Goal: Information Seeking & Learning: Find specific fact

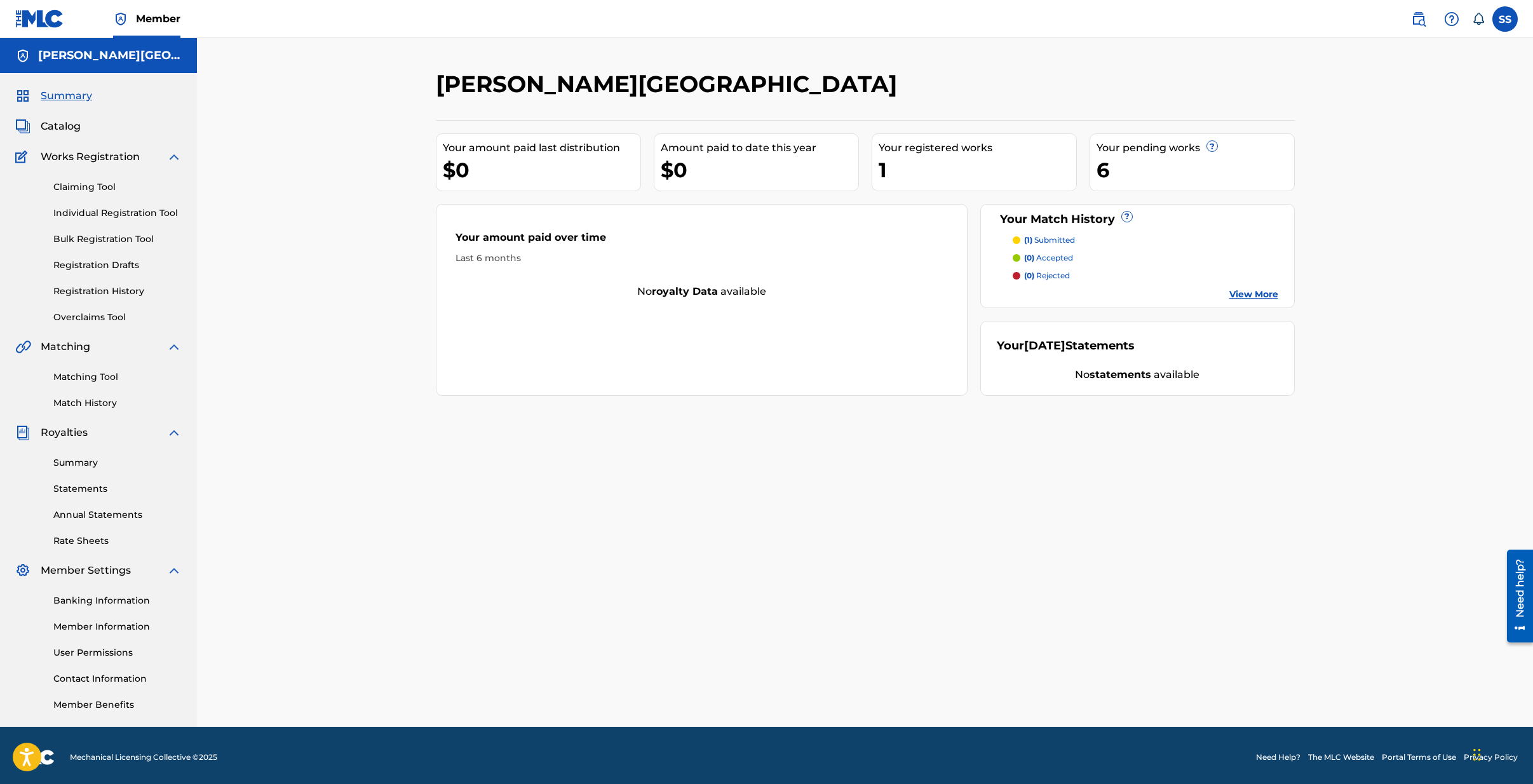
click at [113, 214] on link "Individual Registration Tool" at bounding box center [117, 213] width 129 height 13
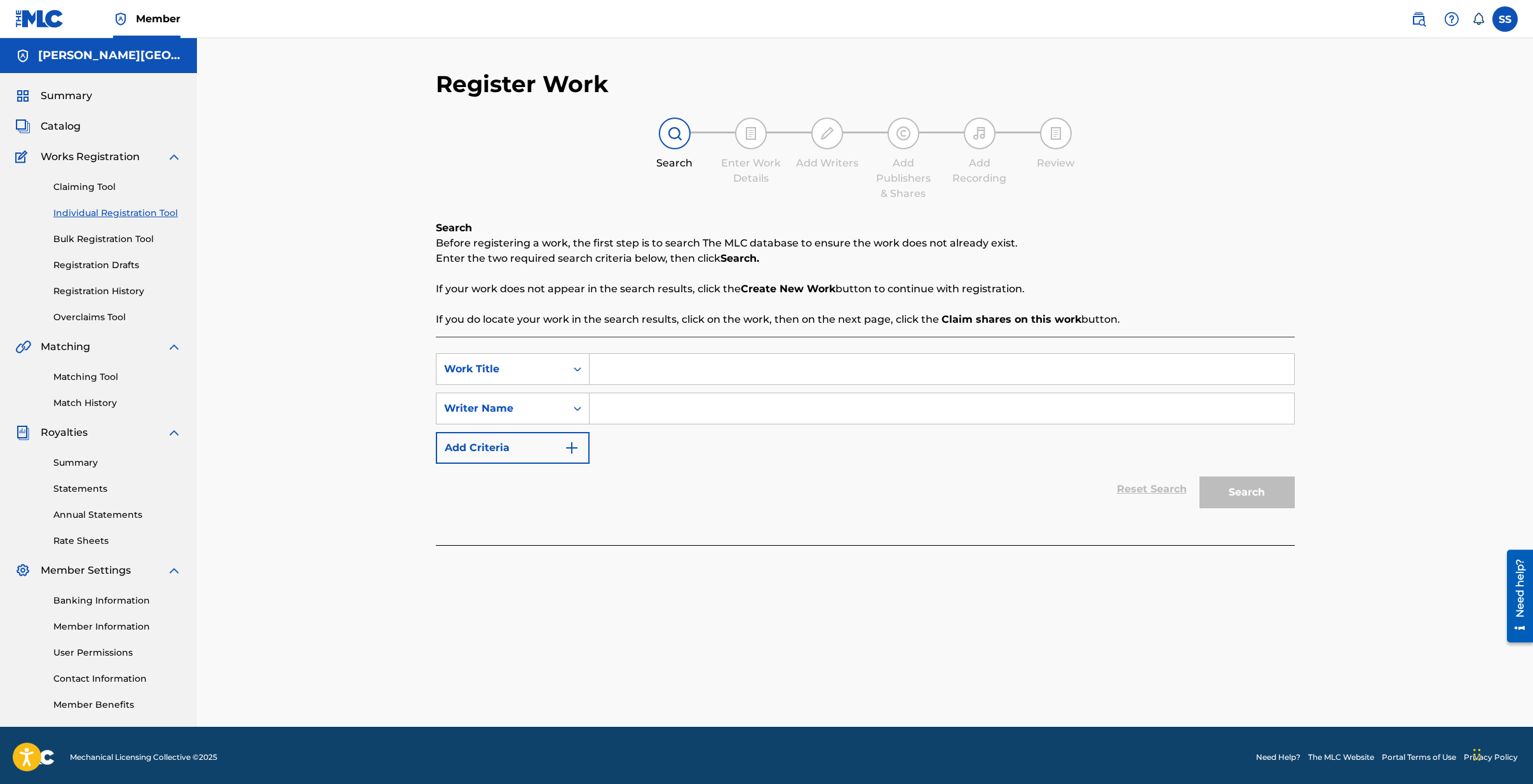
click at [662, 374] on input "Search Form" at bounding box center [941, 369] width 704 height 31
type input "la [PERSON_NAME]"
click at [715, 371] on input "la [PERSON_NAME]" at bounding box center [941, 369] width 704 height 31
click at [655, 416] on input "Search Form" at bounding box center [941, 408] width 704 height 31
type input "[PERSON_NAME][GEOGRAPHIC_DATA][PERSON_NAME]"
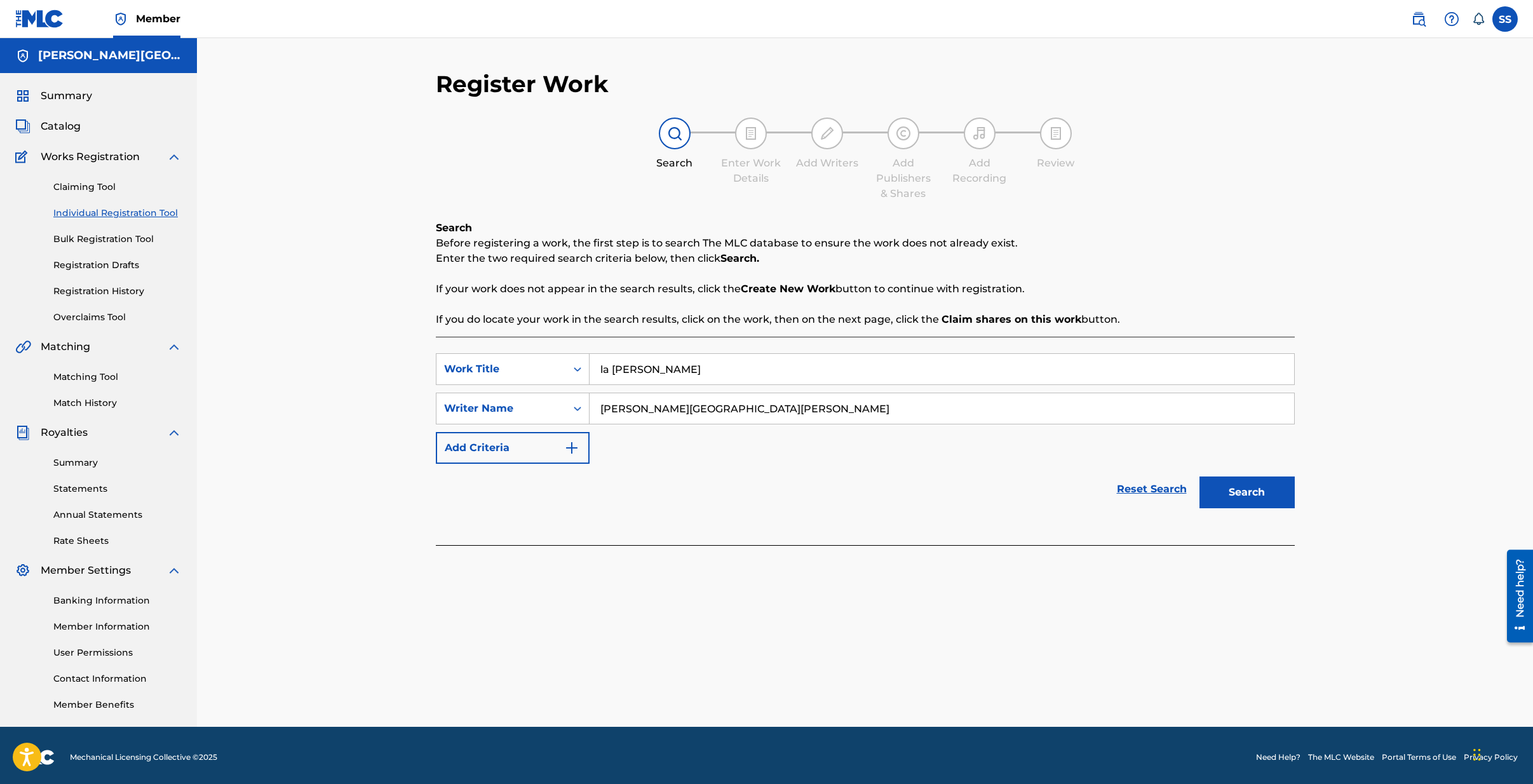
click at [1199, 477] on button "Search" at bounding box center [1247, 493] width 95 height 32
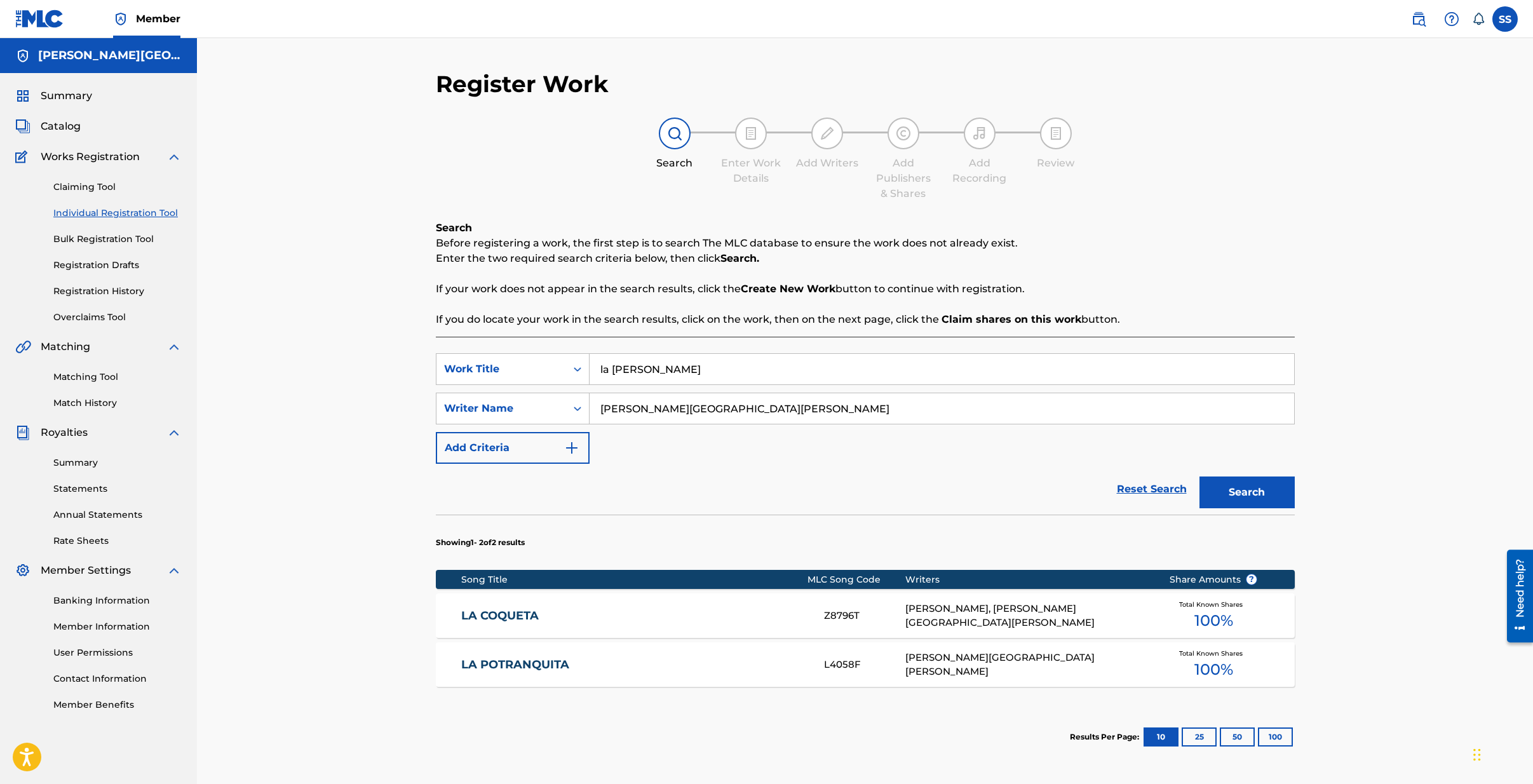
click at [525, 664] on link "LA POTRANQUITA" at bounding box center [635, 665] width 346 height 15
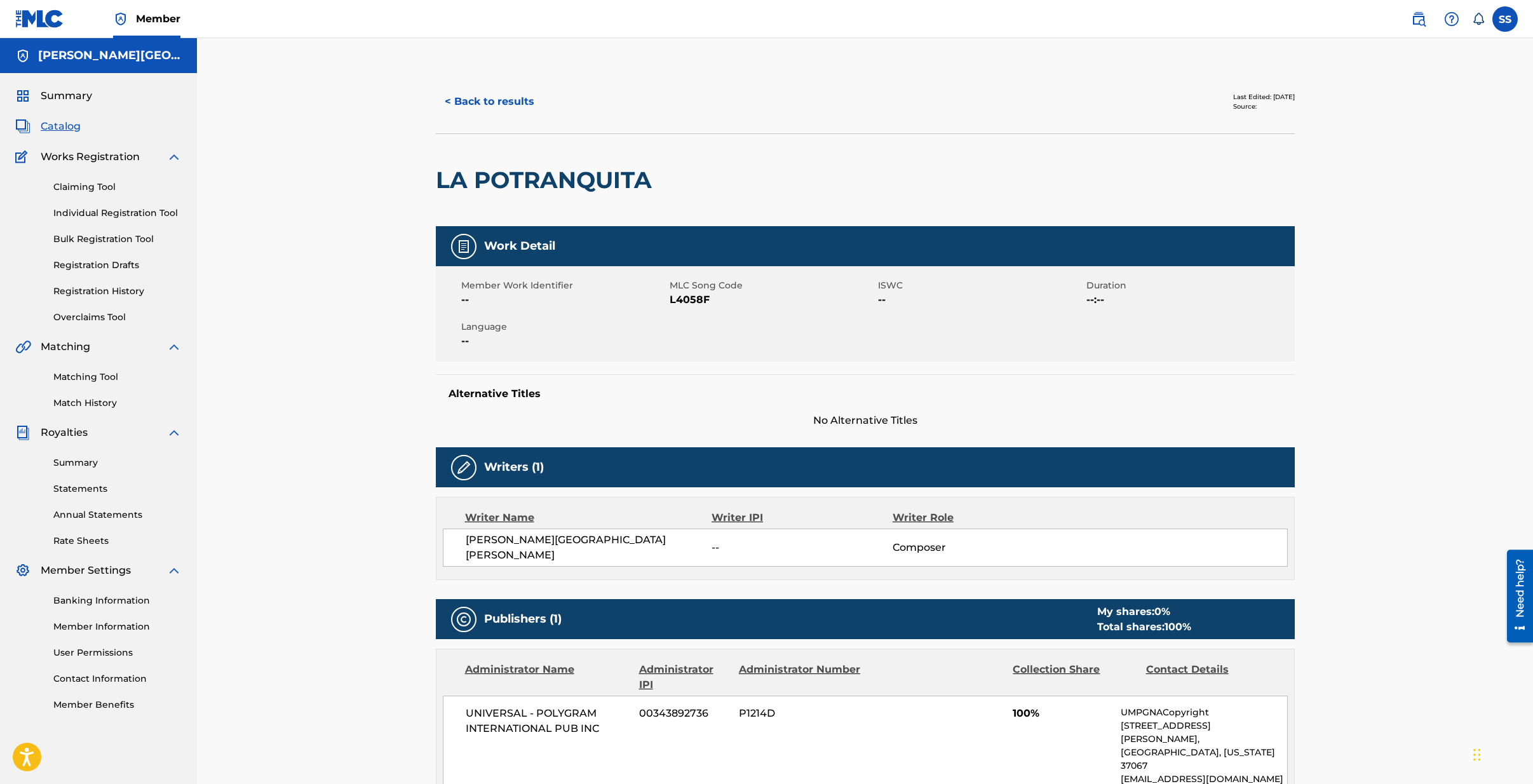
click at [451, 100] on button "< Back to results" at bounding box center [490, 102] width 108 height 32
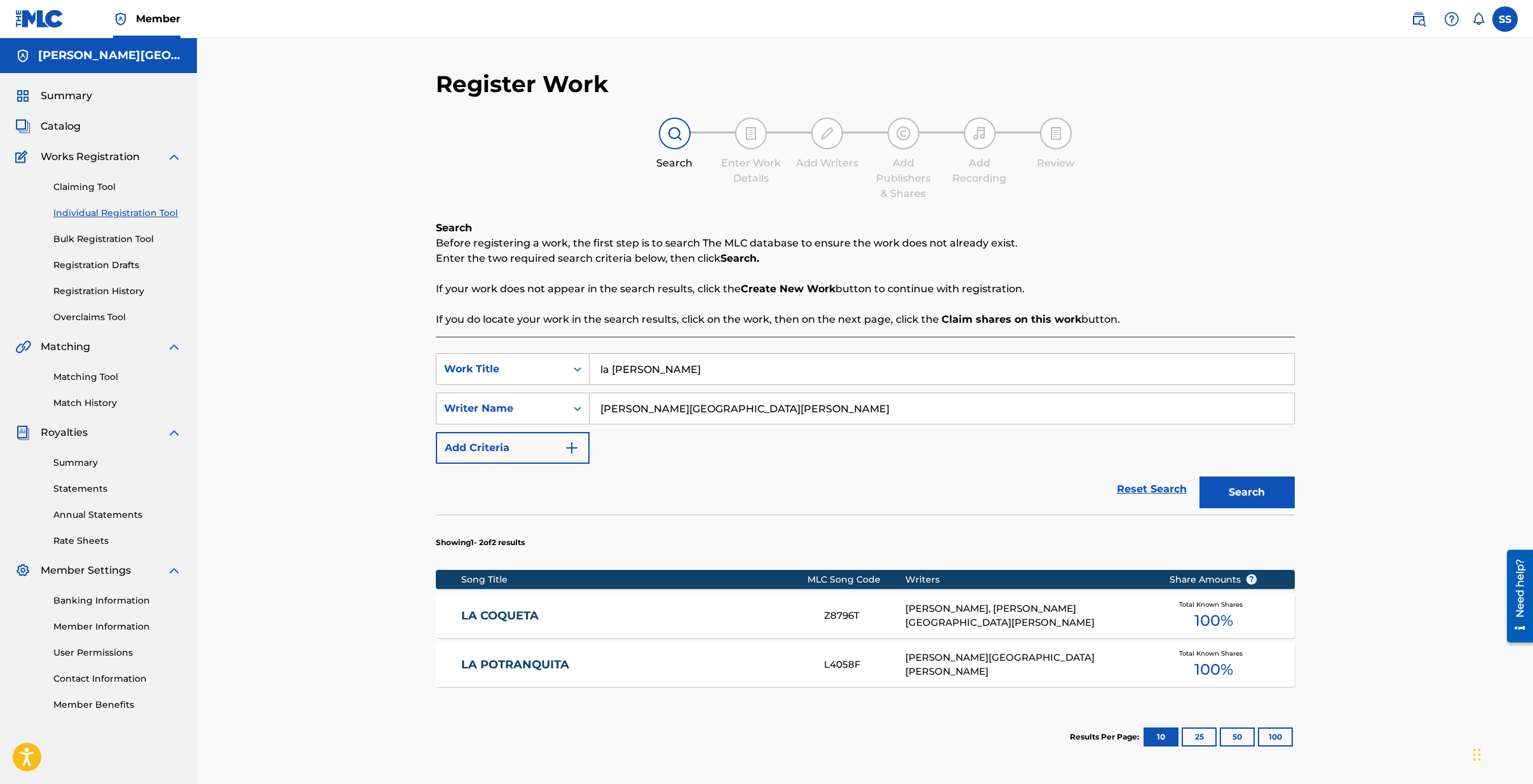
click at [488, 616] on link "LA COQUETA" at bounding box center [635, 615] width 346 height 15
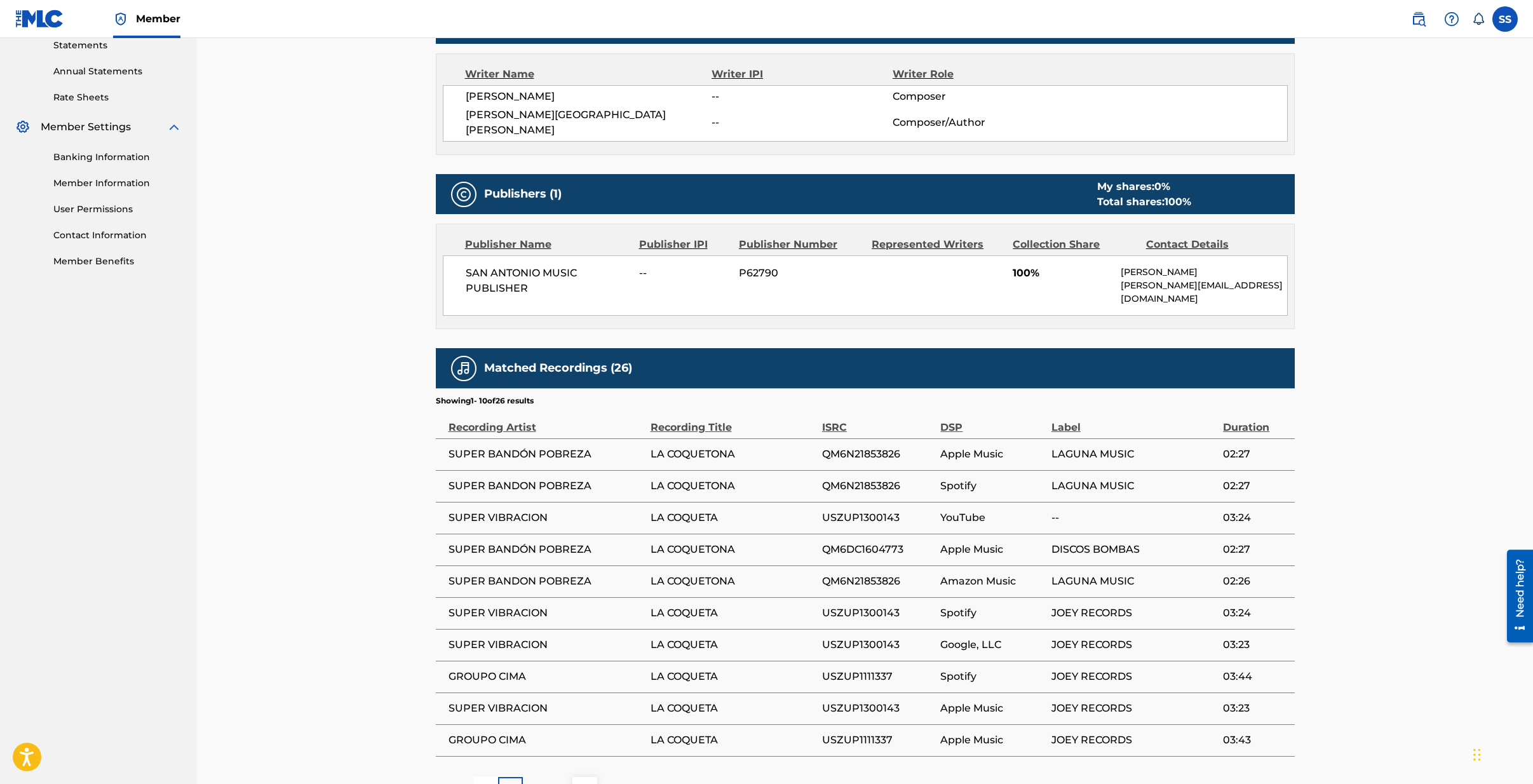
scroll to position [442, 0]
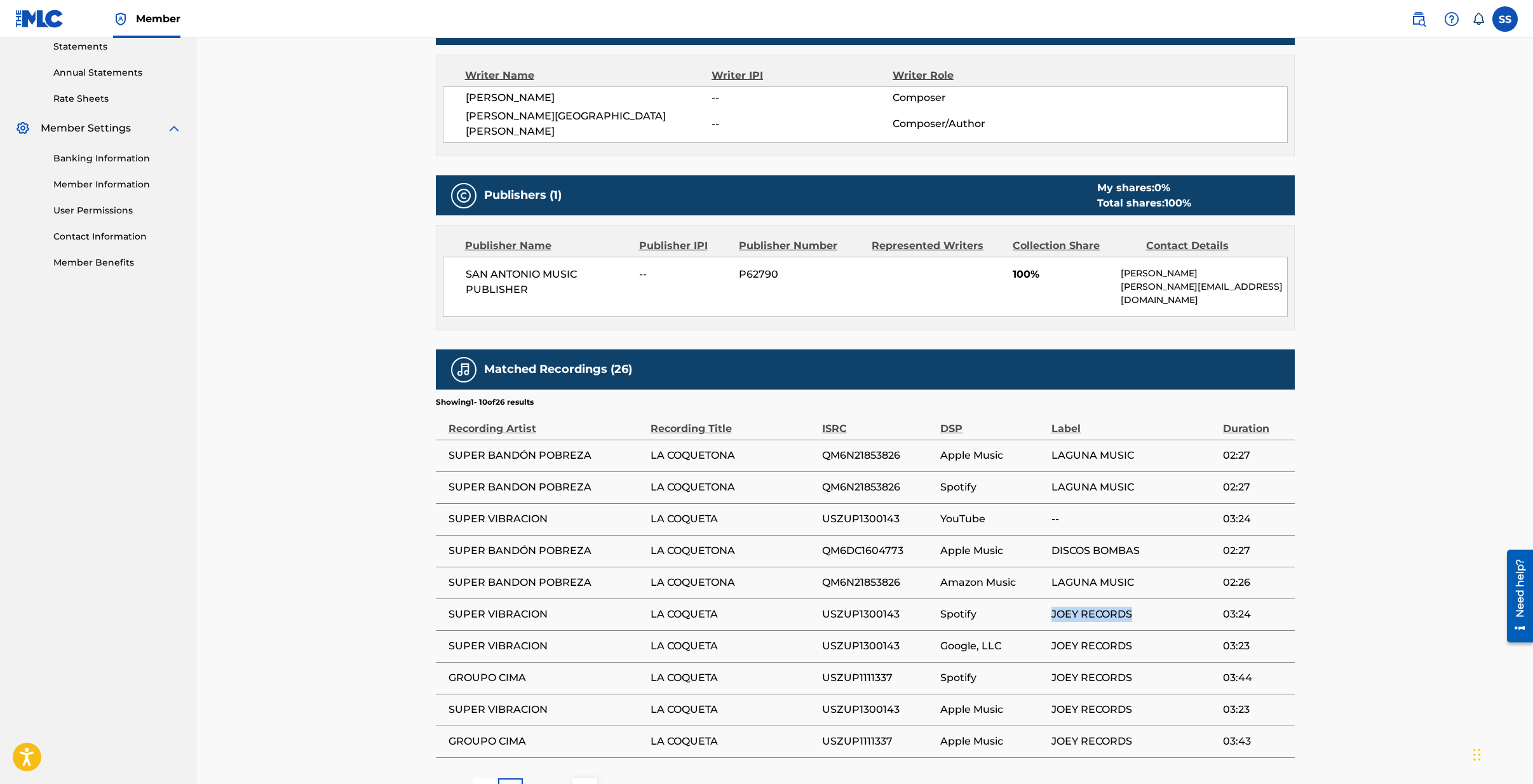
drag, startPoint x: 1058, startPoint y: 597, endPoint x: 1134, endPoint y: 602, distance: 76.2
click at [1154, 598] on tr "SUPER VIBRACION LA COQUETA USZUP1300143 Spotify JOEY RECORDS 03:24" at bounding box center [866, 614] width 859 height 32
drag, startPoint x: 1048, startPoint y: 531, endPoint x: 1179, endPoint y: 536, distance: 131.1
click at [1179, 536] on tr "SUPER BANDÓN POBREZA LA COQUETONA QM6DC1604773 Apple Music DISCOS BOMBAS 02:27" at bounding box center [866, 551] width 859 height 32
drag, startPoint x: 1054, startPoint y: 468, endPoint x: 1170, endPoint y: 469, distance: 116.0
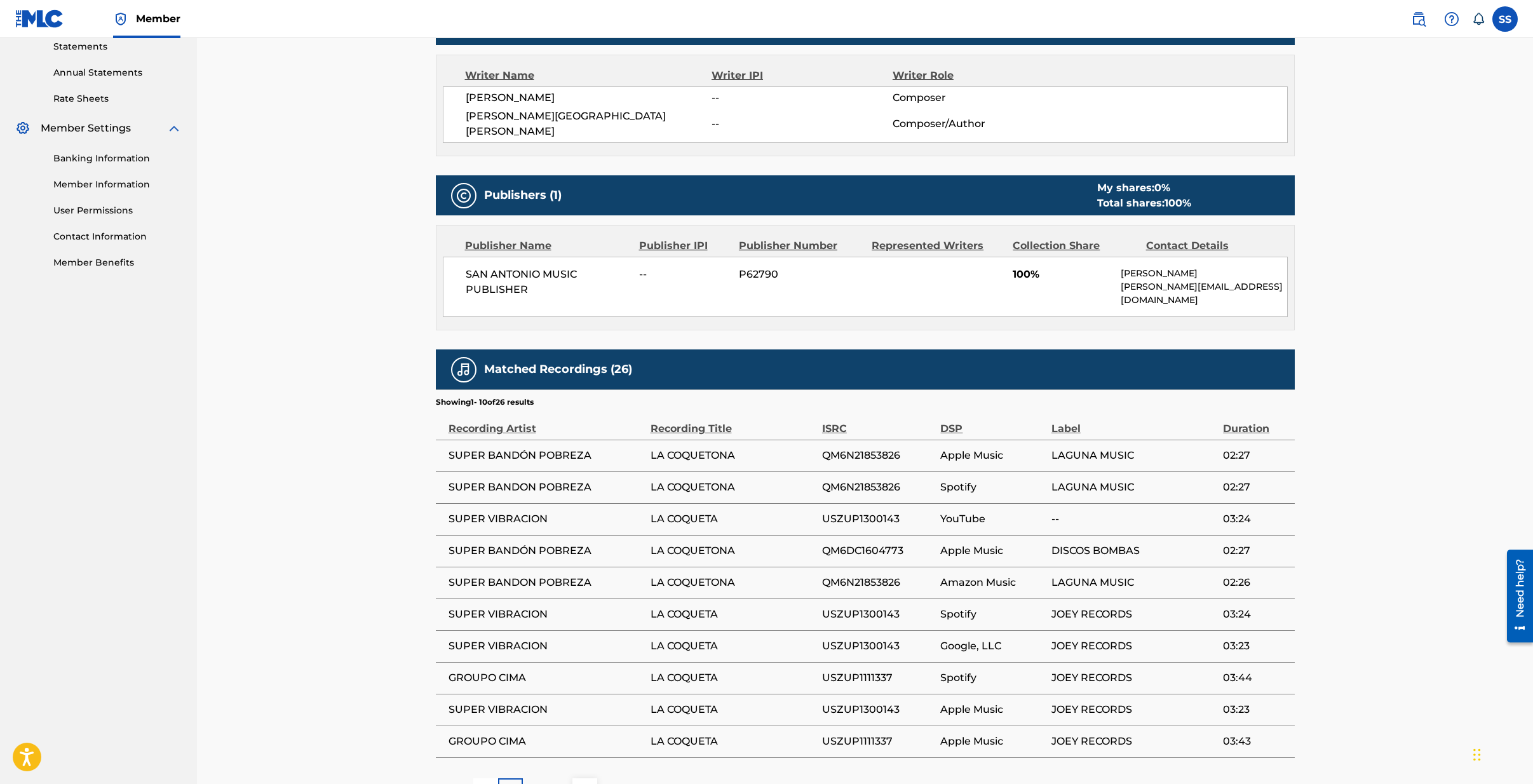
click at [1170, 480] on span "LAGUNA MUSIC" at bounding box center [1134, 487] width 165 height 15
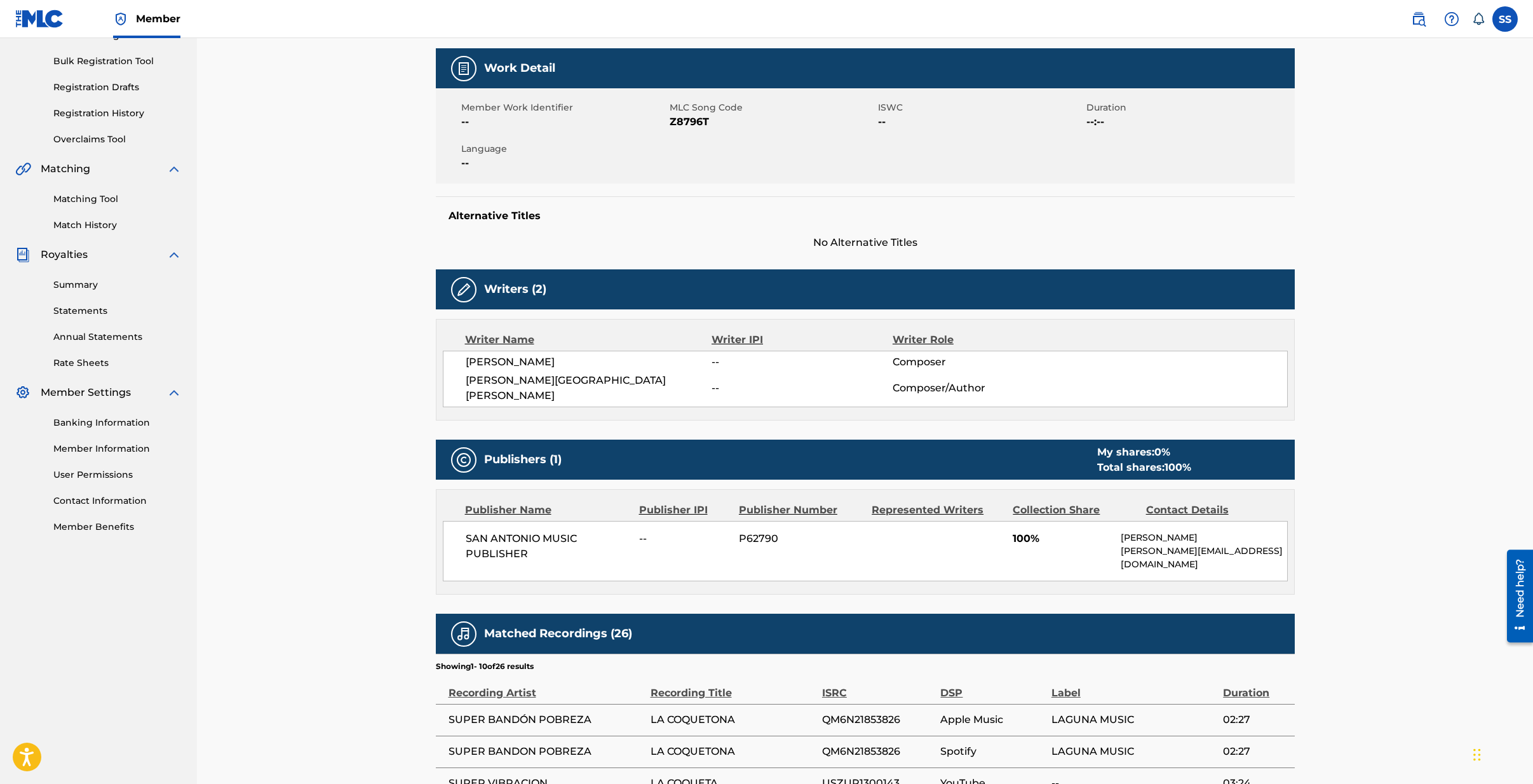
scroll to position [0, 0]
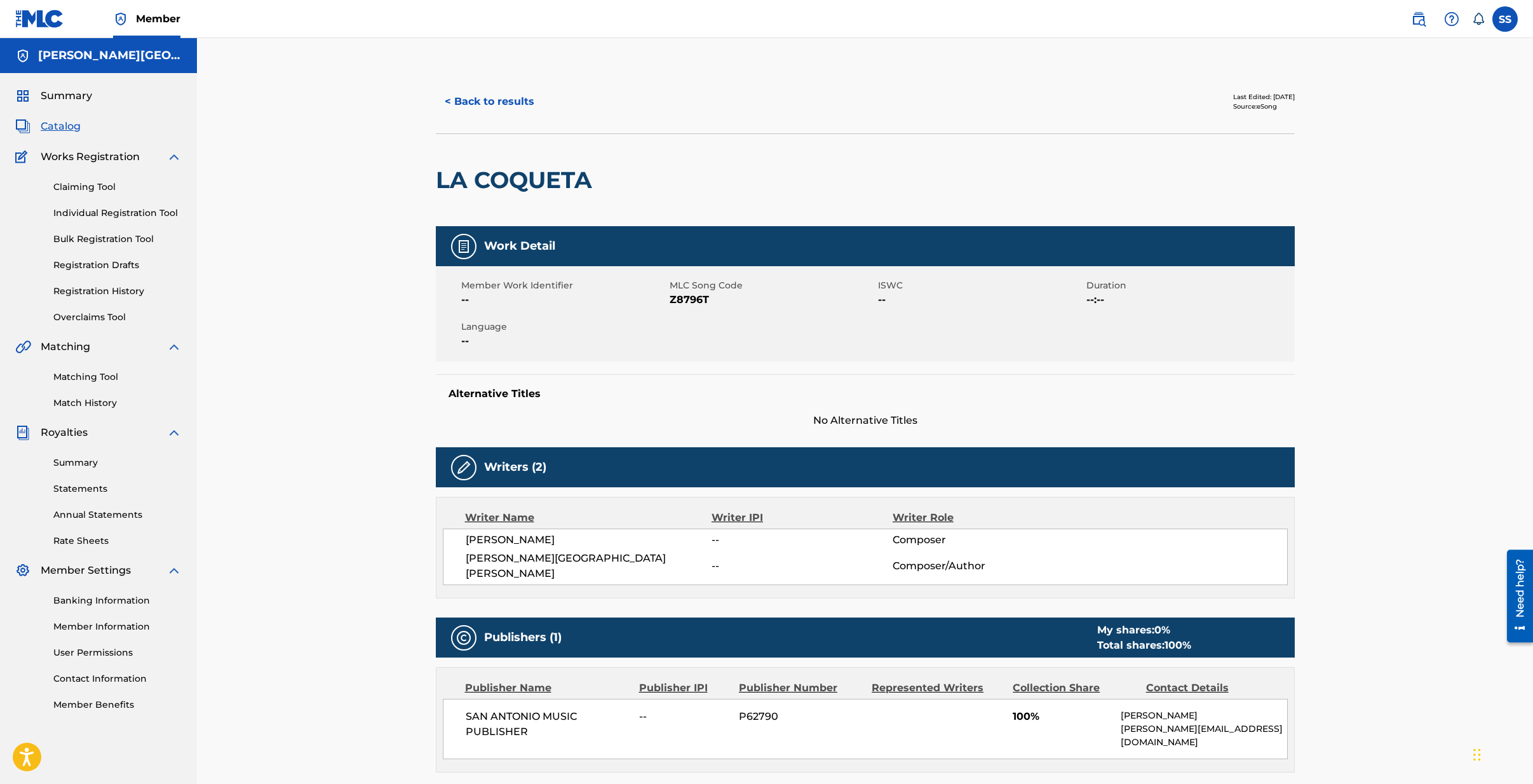
click at [457, 98] on button "< Back to results" at bounding box center [490, 102] width 108 height 32
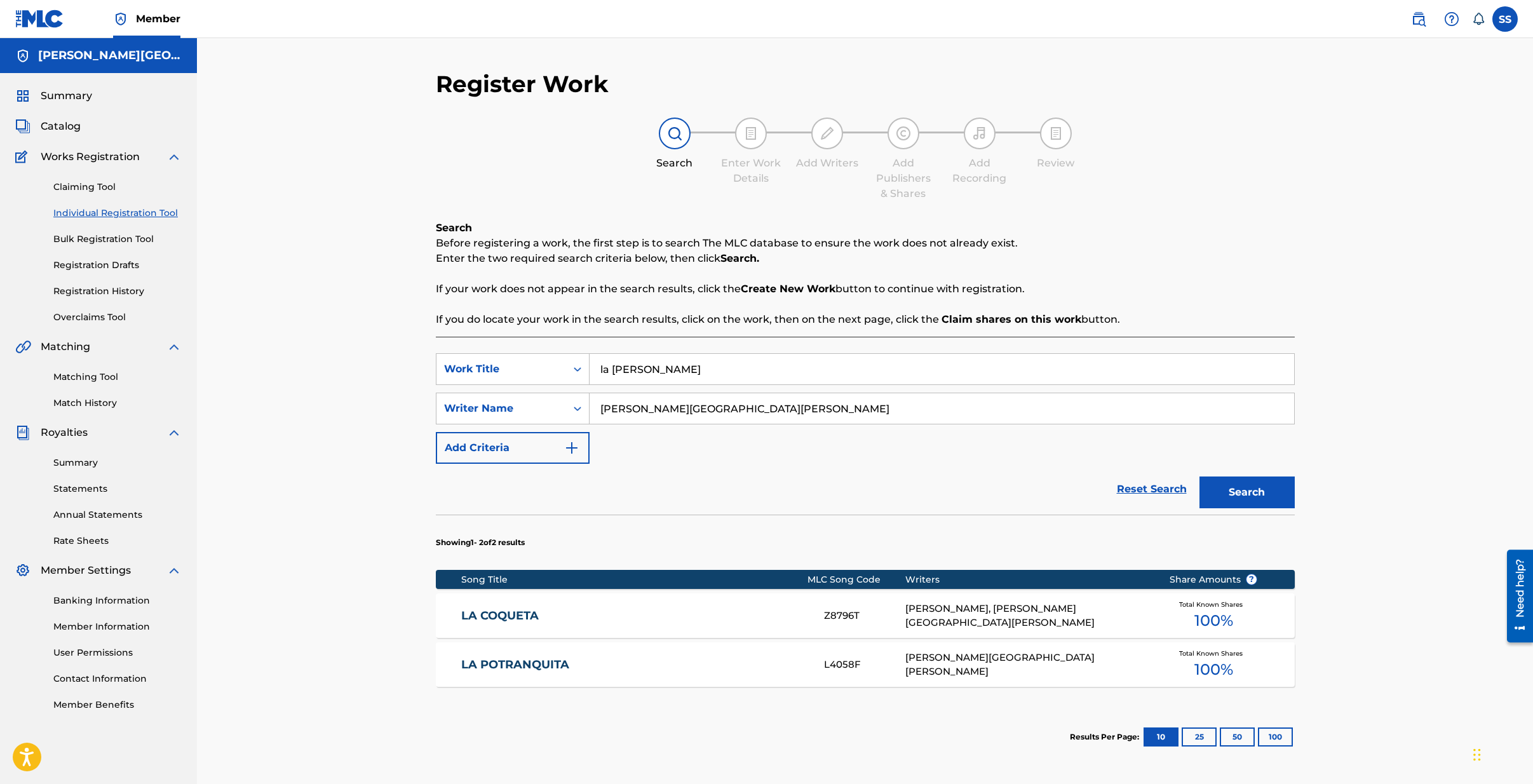
click at [664, 361] on input "la [PERSON_NAME]" at bounding box center [941, 369] width 704 height 31
click at [664, 361] on input "la [PERSON_NAME]" at bounding box center [941, 369] width 704 height 31
click at [664, 361] on input "la [PERSON_NAME]" at bounding box center [941, 369] width 704 height 31
type input "soy del mero nourte"
click at [1199, 477] on button "Search" at bounding box center [1247, 493] width 95 height 32
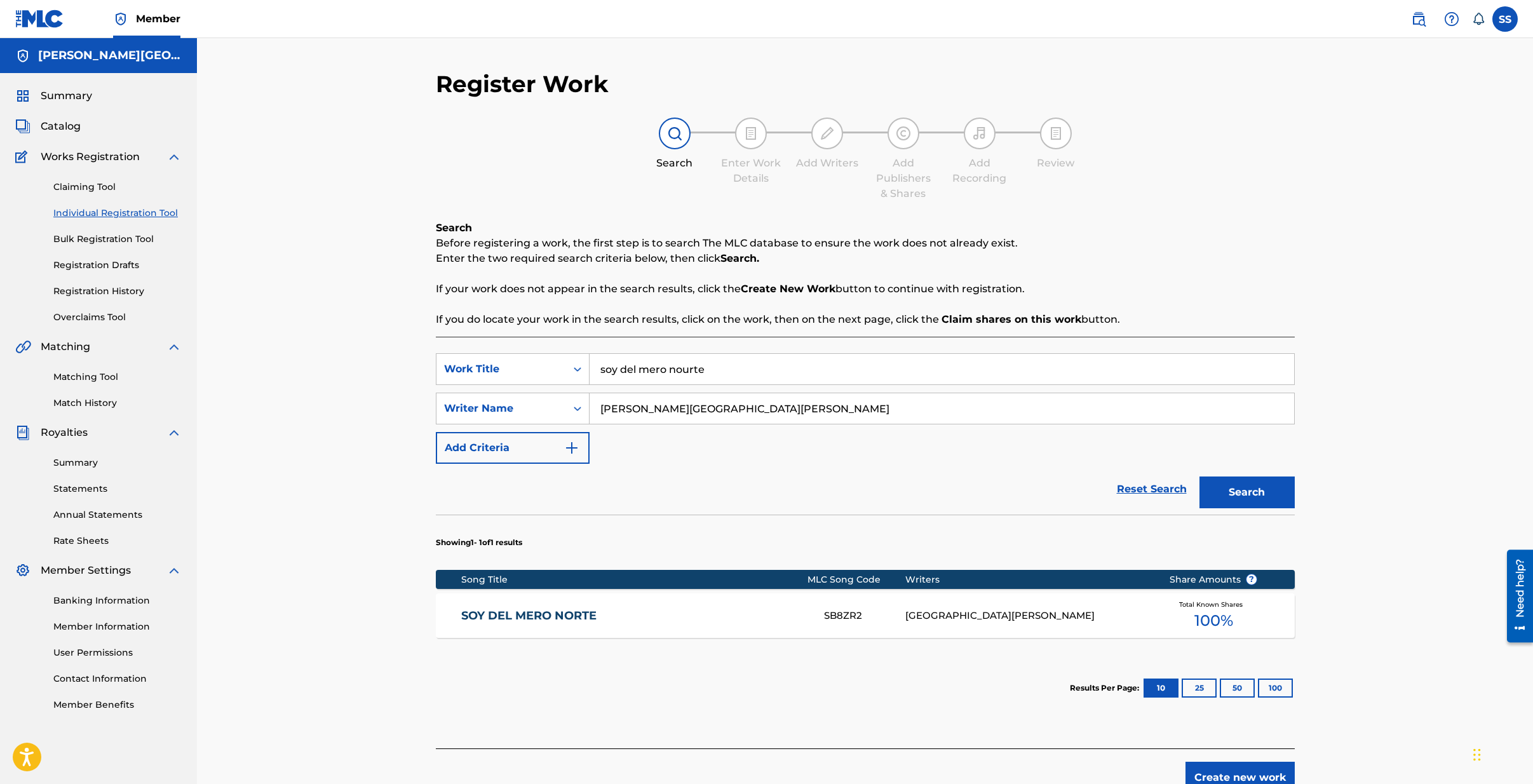
click at [518, 617] on link "SOY DEL MERO NORTE" at bounding box center [635, 615] width 346 height 15
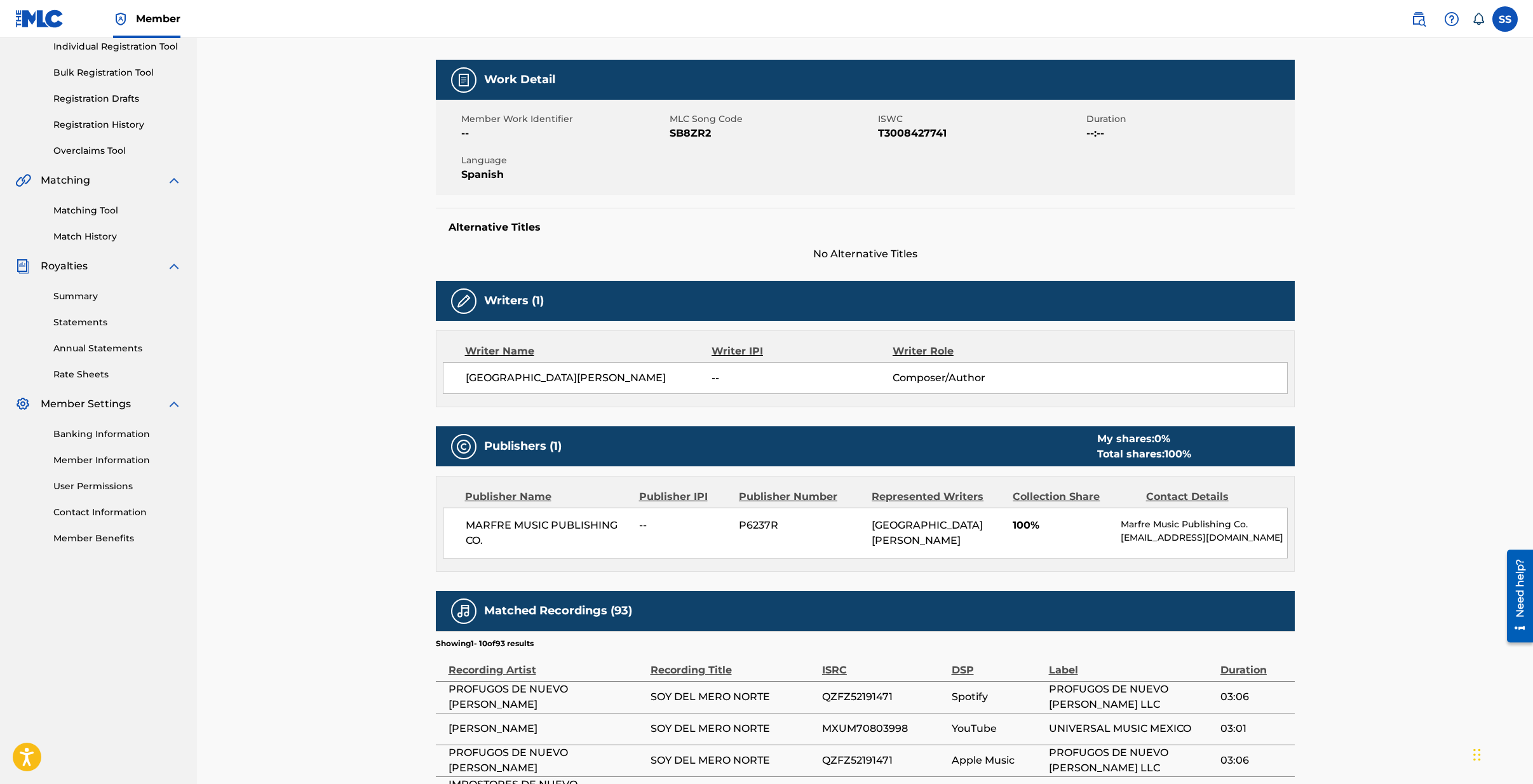
scroll to position [167, 0]
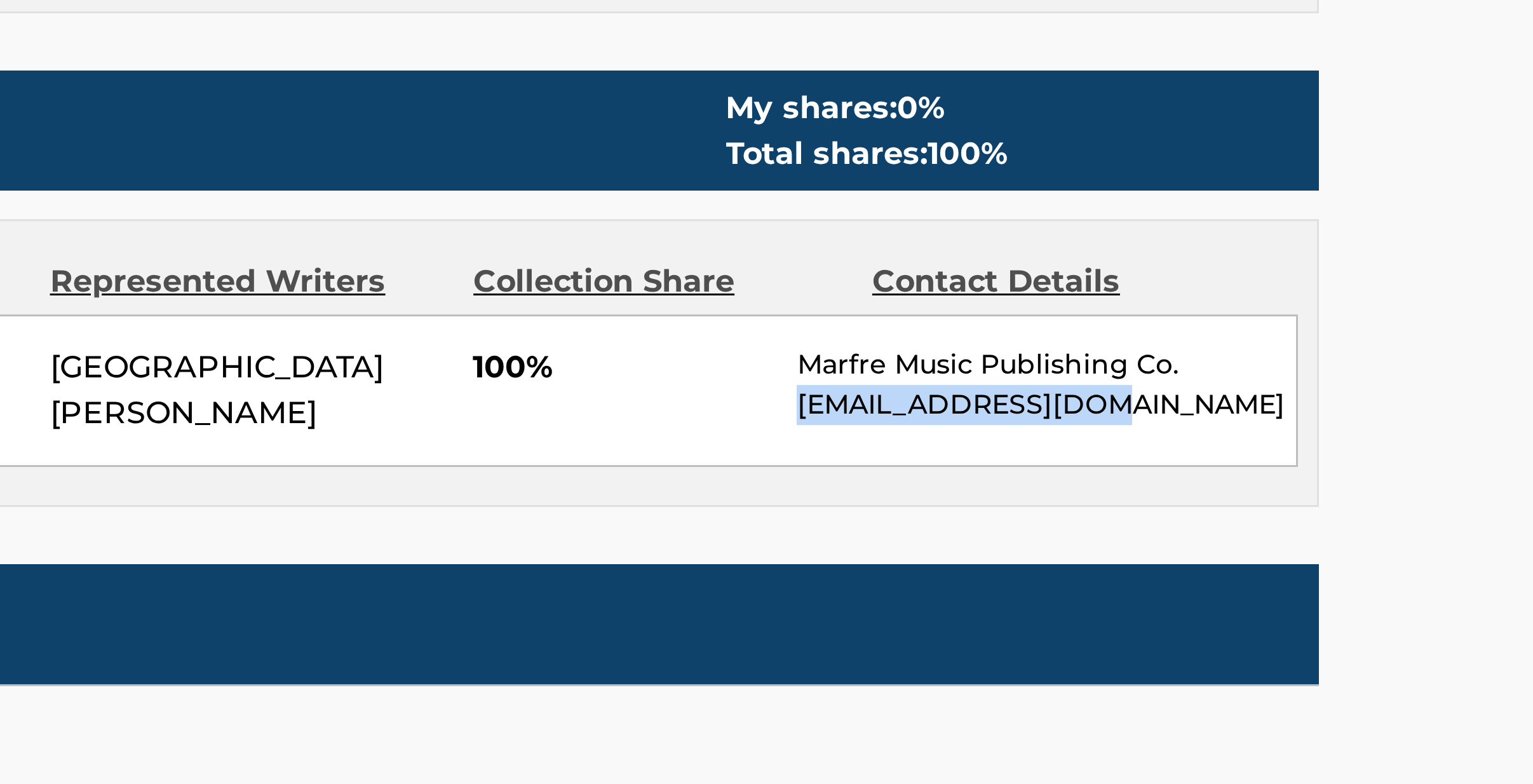
drag, startPoint x: 1122, startPoint y: 538, endPoint x: 1233, endPoint y: 543, distance: 111.1
click at [1233, 543] on p "[EMAIL_ADDRESS][DOMAIN_NAME]" at bounding box center [1204, 537] width 166 height 13
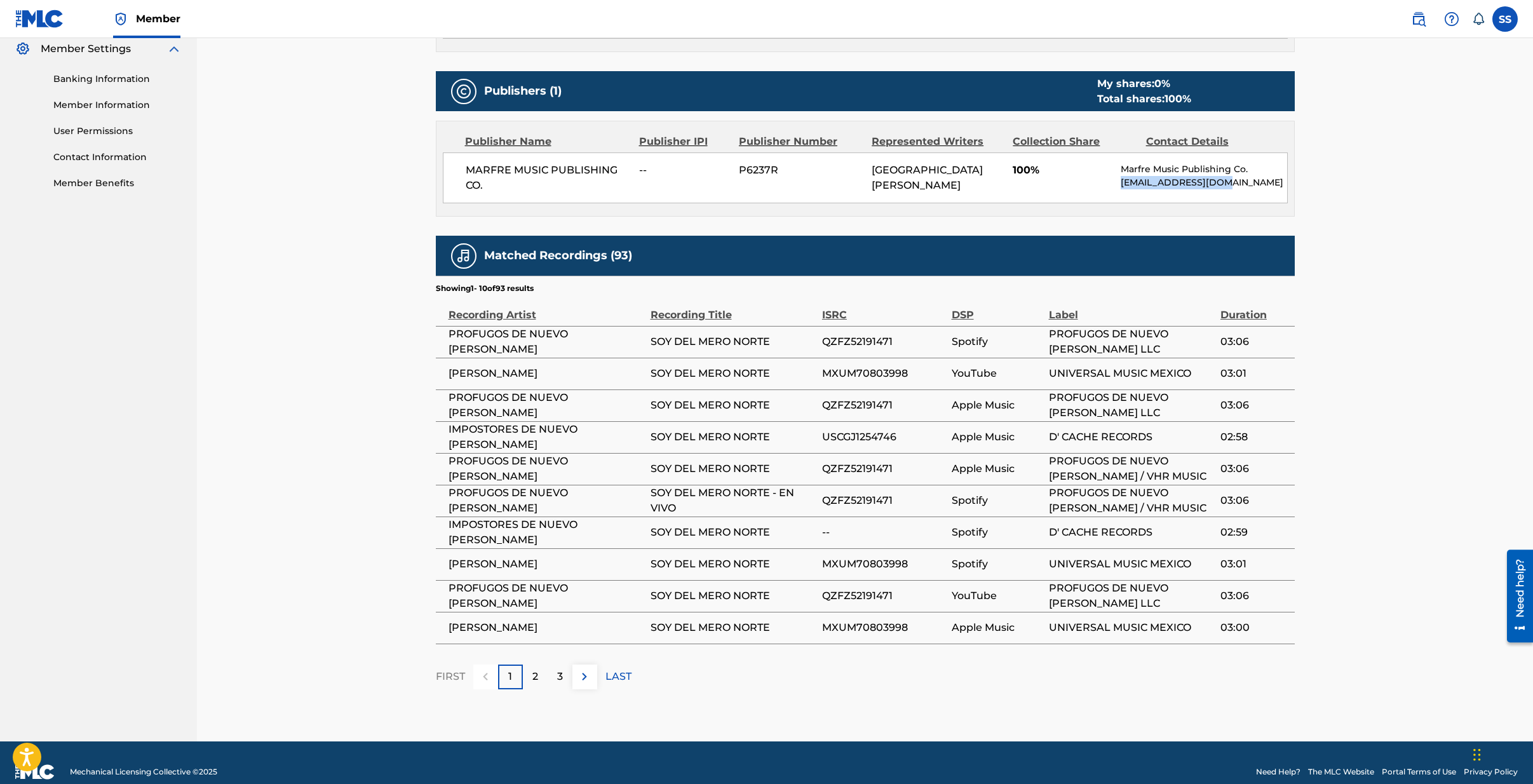
scroll to position [527, 0]
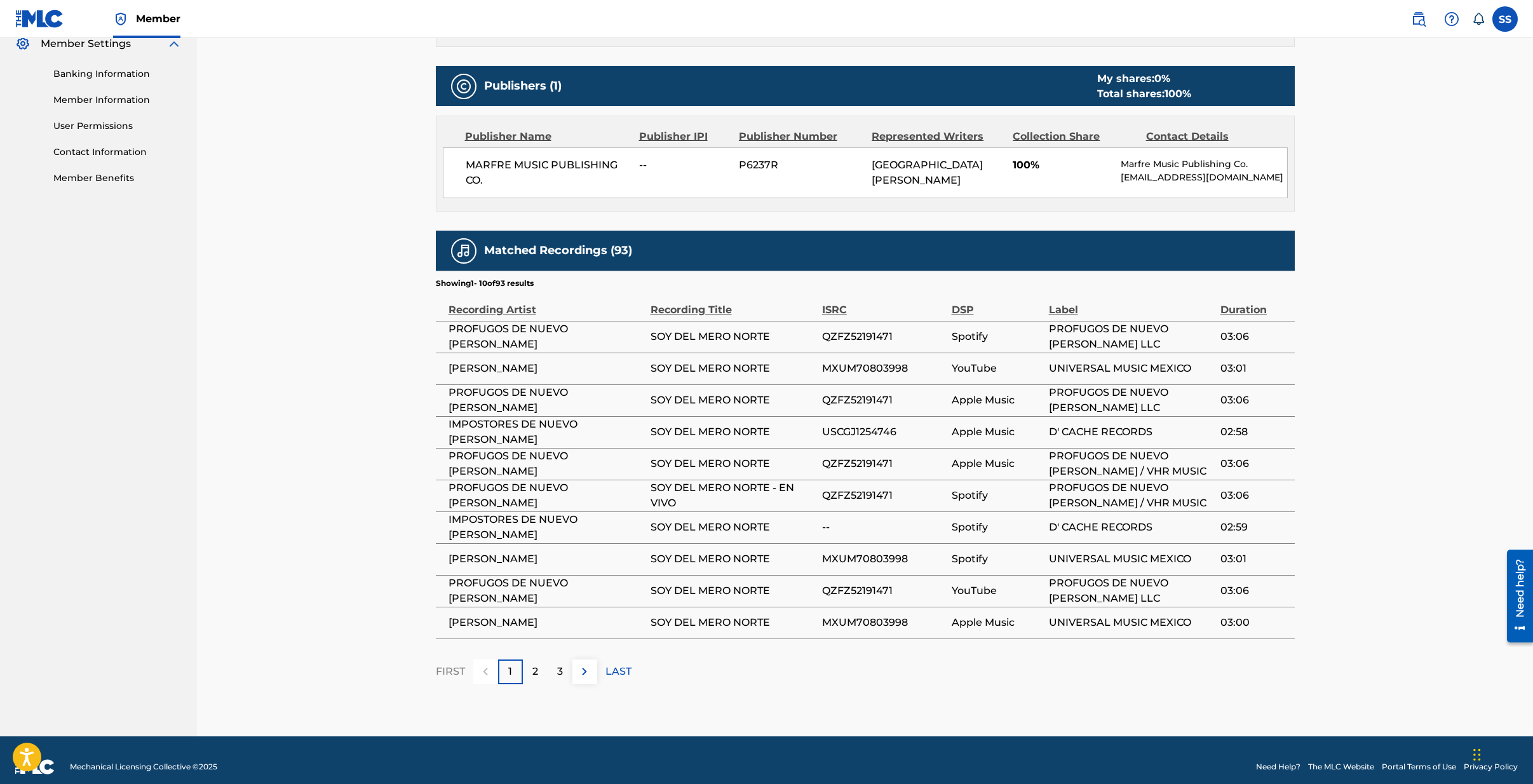
click at [534, 679] on p "2" at bounding box center [536, 671] width 6 height 15
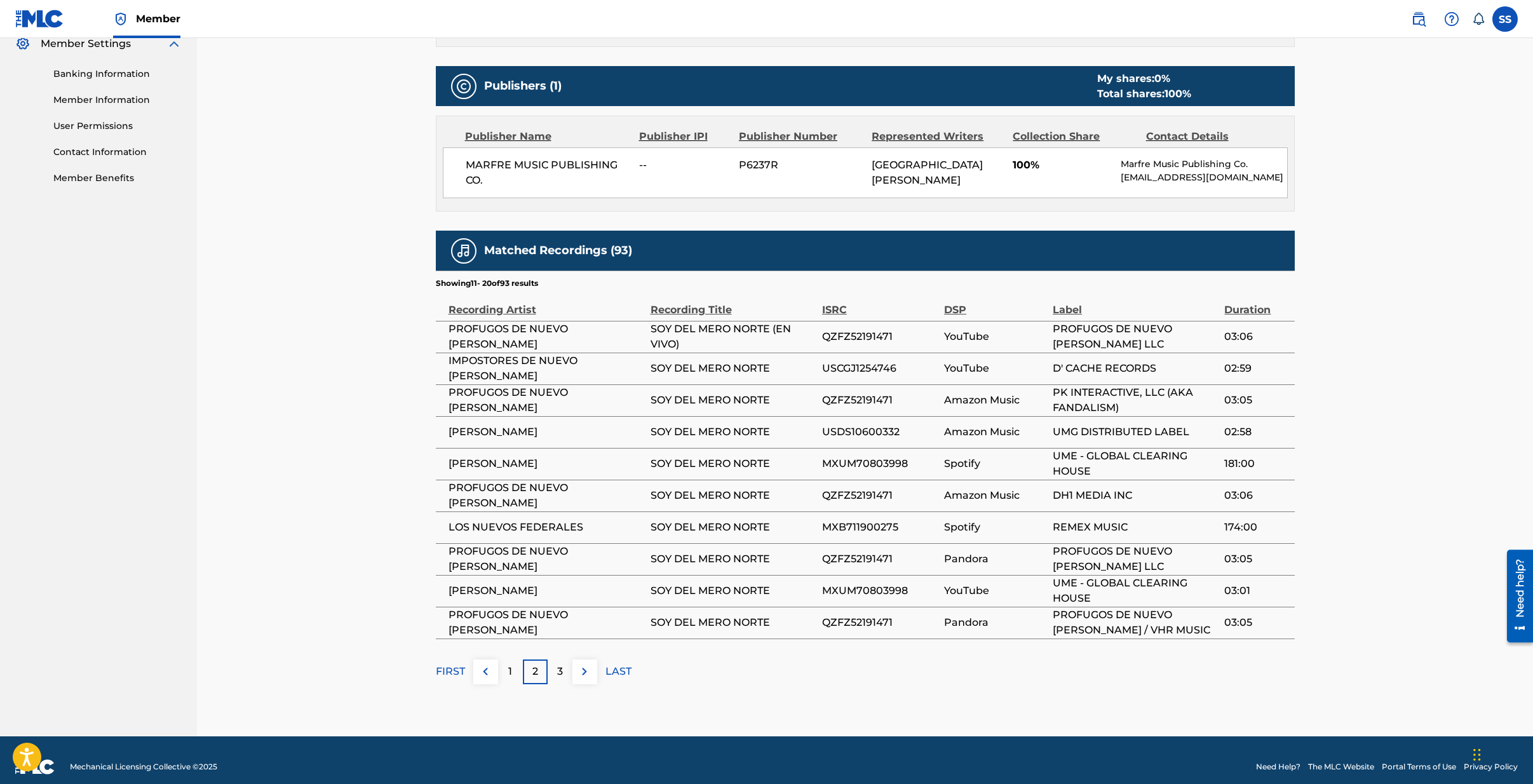
click at [534, 673] on p "2" at bounding box center [536, 671] width 6 height 15
click at [562, 673] on p "3" at bounding box center [560, 671] width 6 height 15
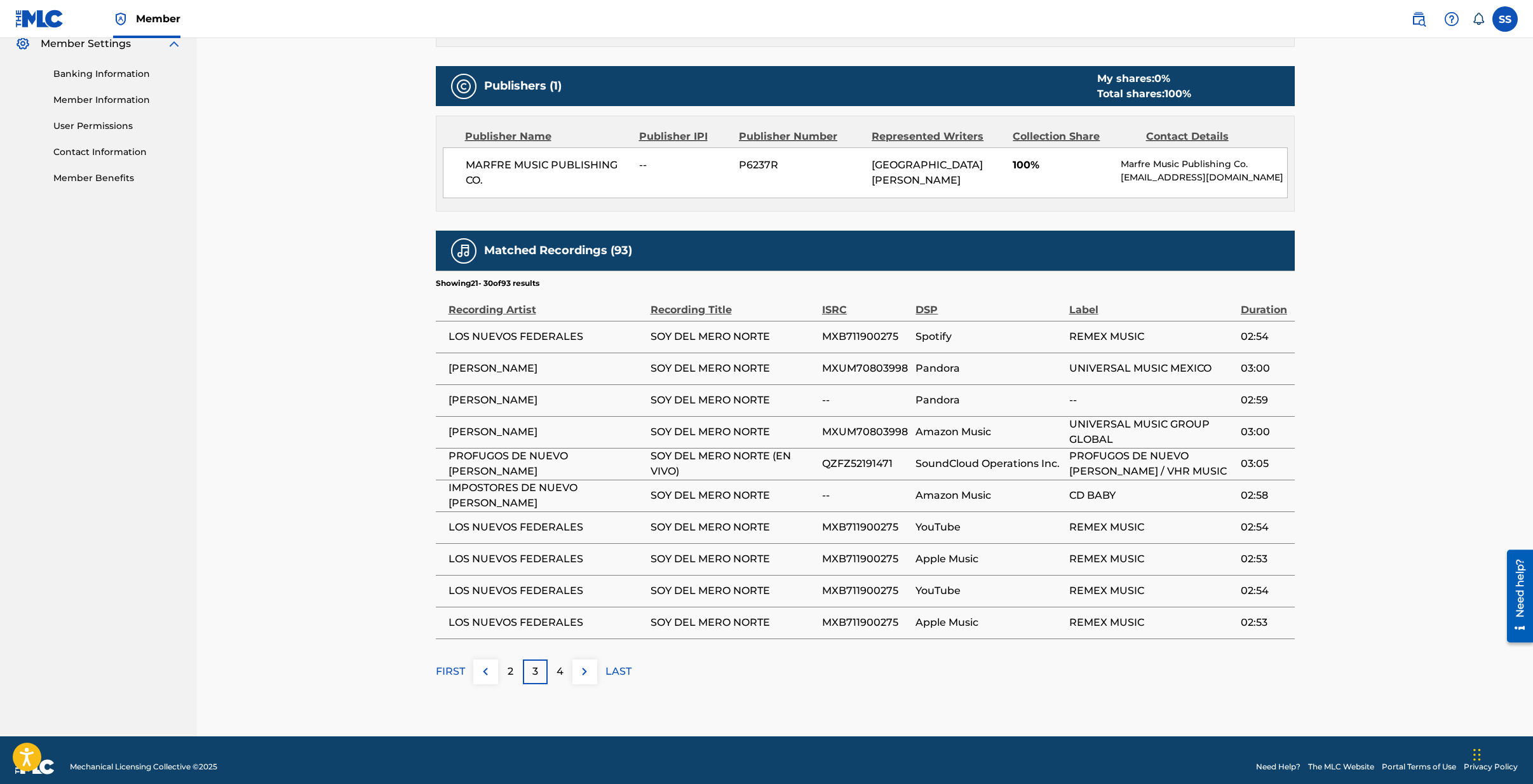
click at [584, 673] on img at bounding box center [584, 671] width 15 height 15
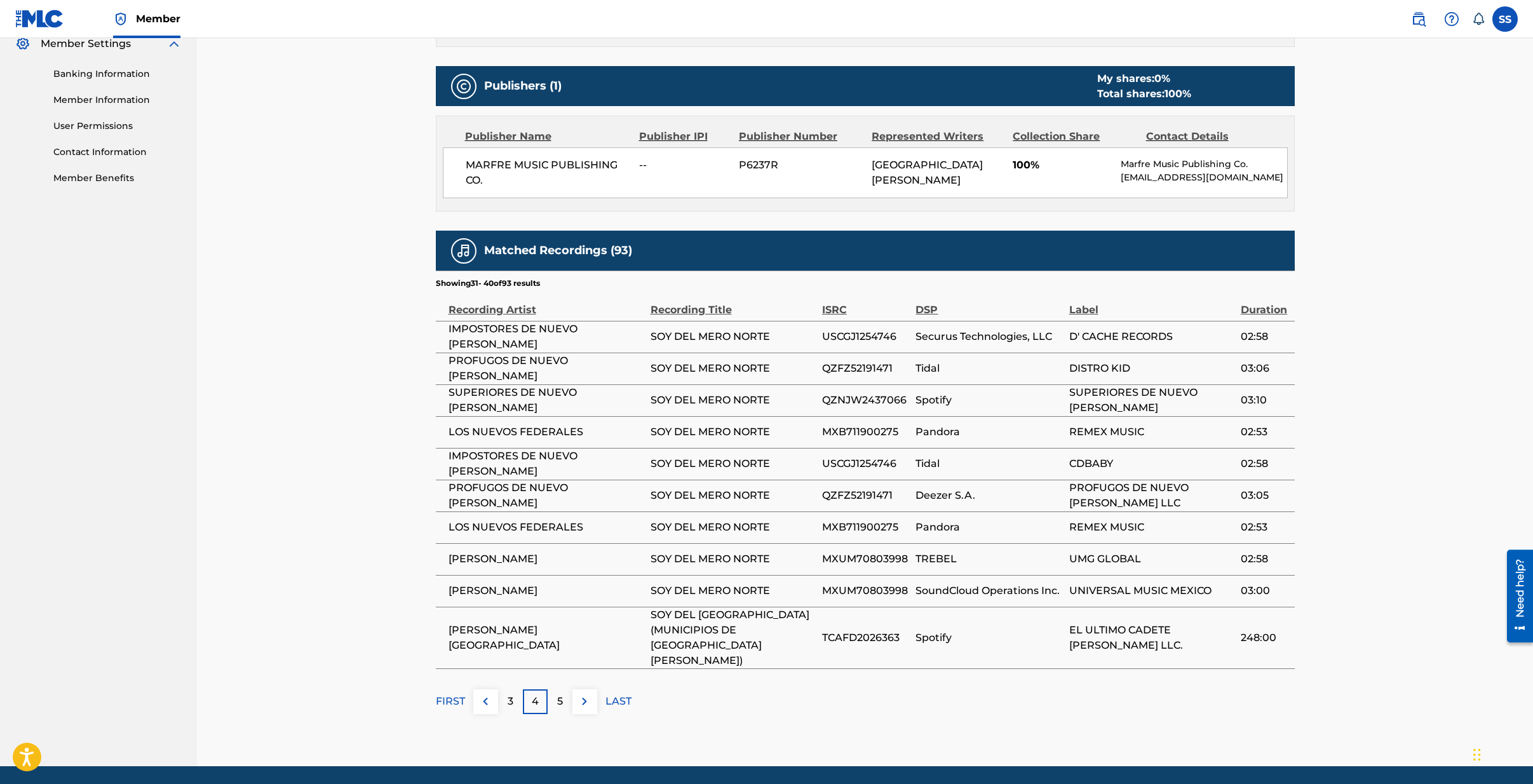
click at [562, 694] on p "5" at bounding box center [560, 701] width 6 height 15
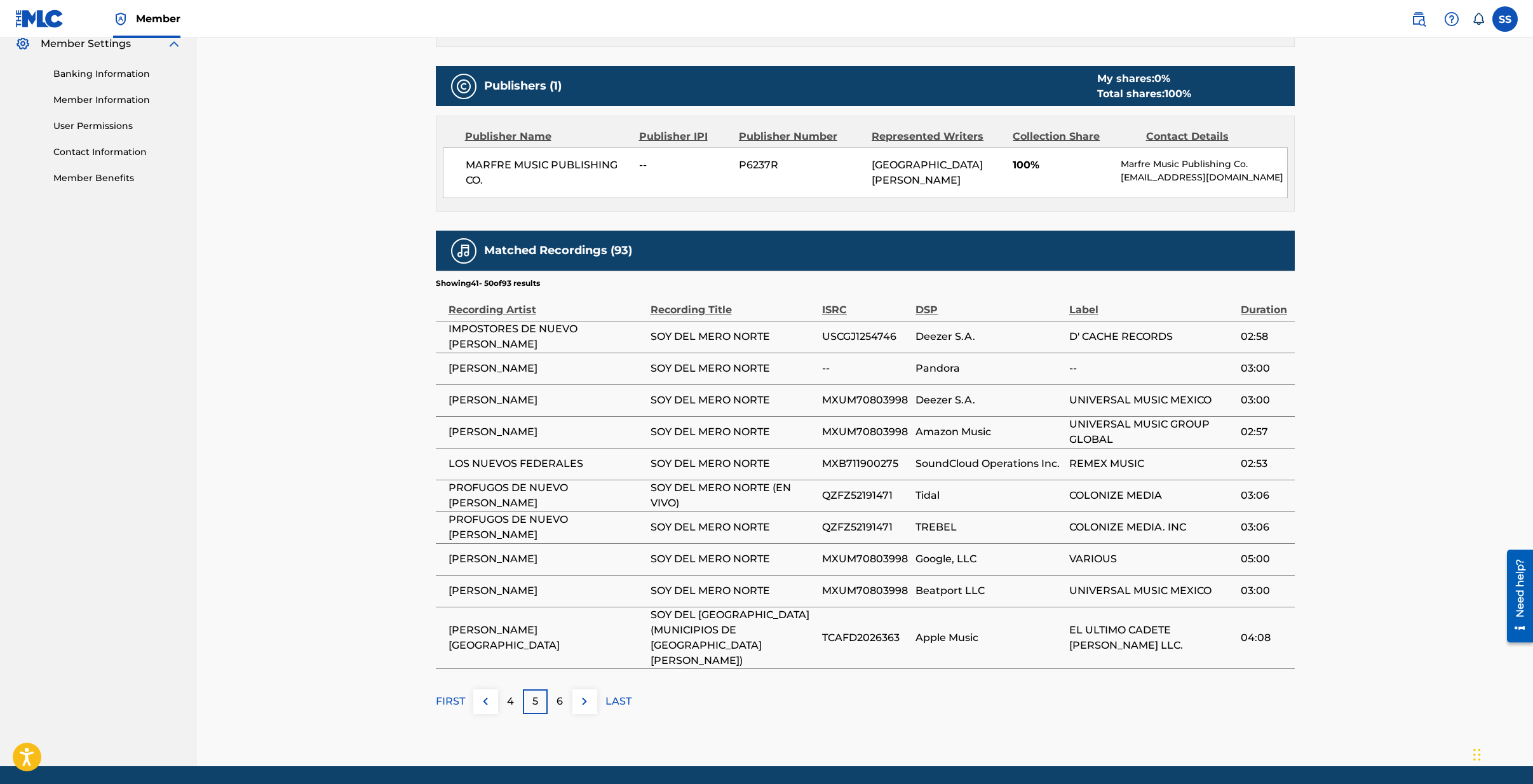
click at [581, 694] on img at bounding box center [584, 701] width 15 height 15
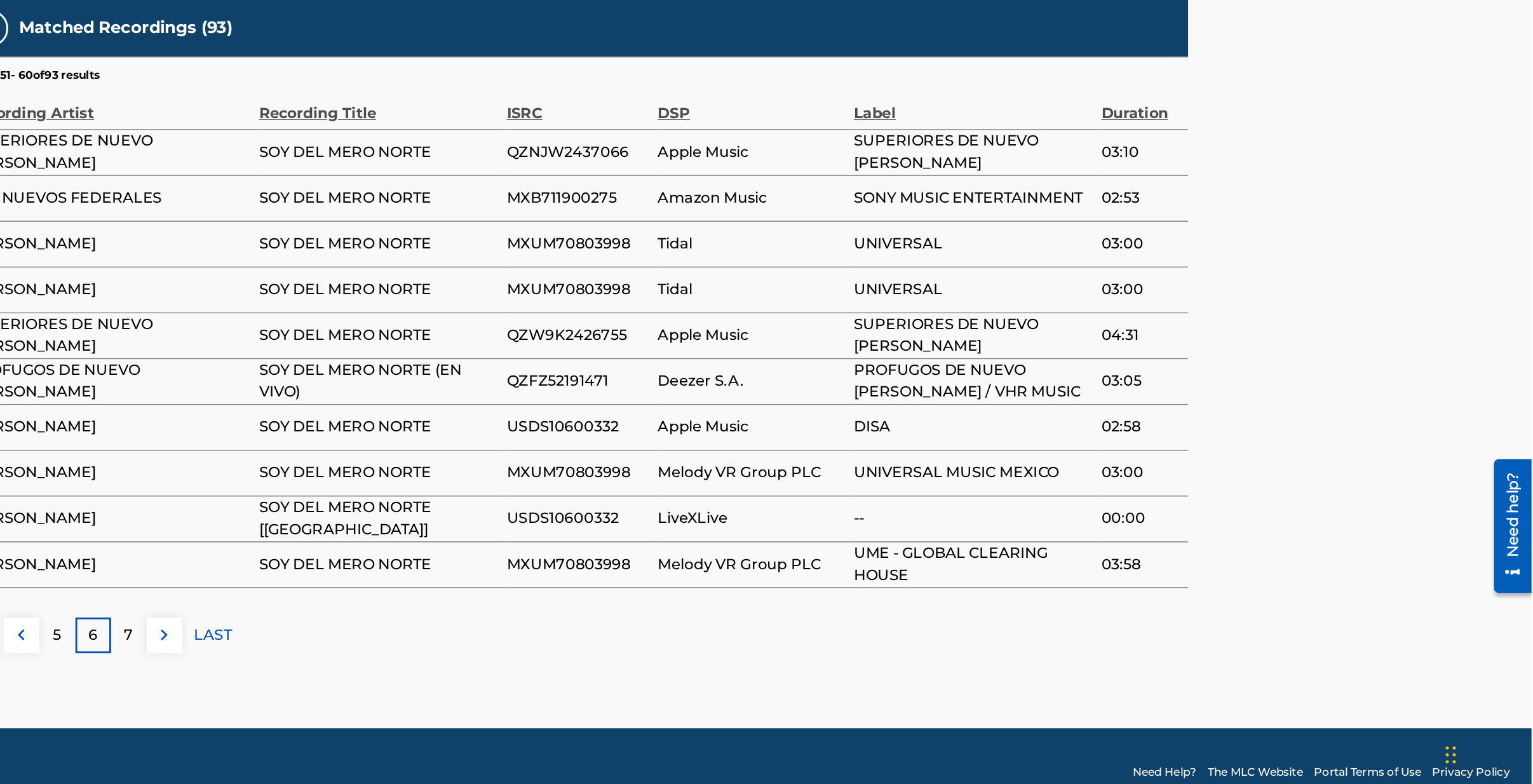
scroll to position [540, 0]
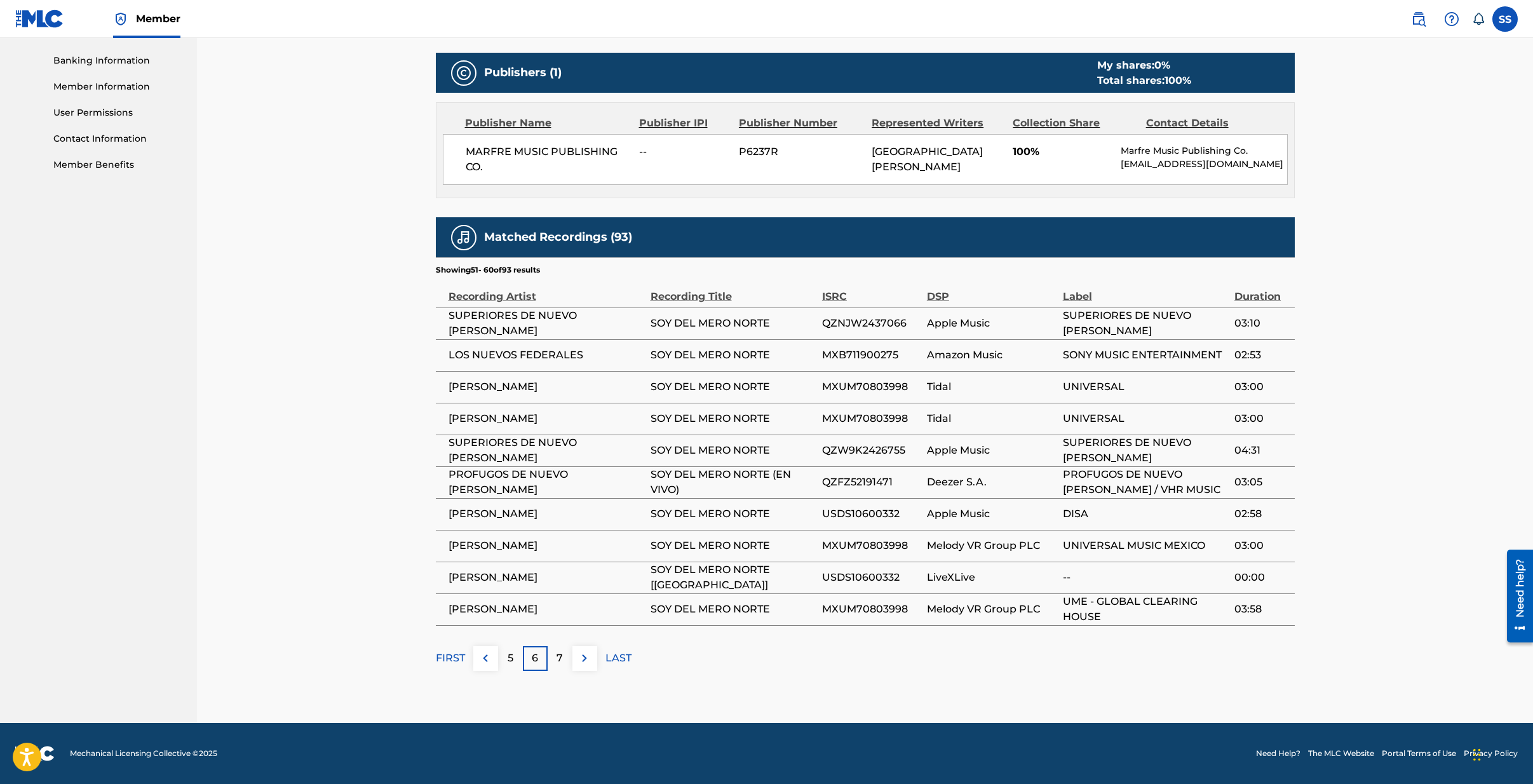
click at [492, 547] on span "[PERSON_NAME]" at bounding box center [546, 545] width 196 height 15
click at [1379, 571] on div "< Back to results Last Edited: [DATE] Source: The MLC SOY DEL MERO NORTE Work D…" at bounding box center [865, 110] width 1336 height 1224
